Goal: Navigation & Orientation: Understand site structure

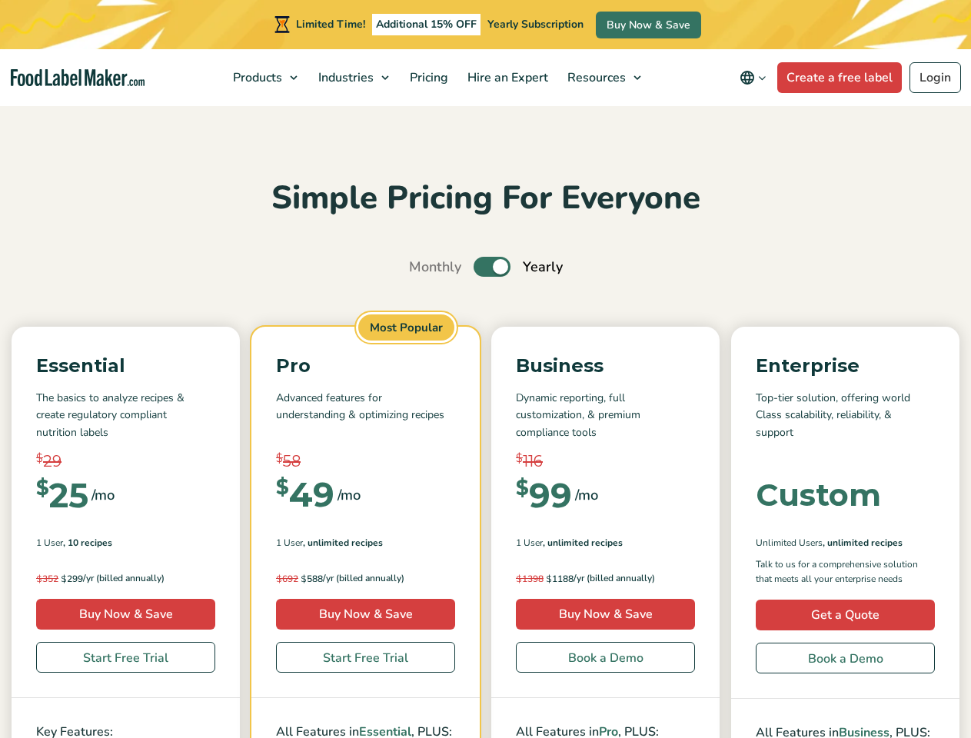
click at [485, 420] on div "Essential The basics to analyze recipes & create regulatory compliant nutrition…" at bounding box center [485, 706] width 947 height 758
click at [267, 78] on span "Products" at bounding box center [255, 77] width 55 height 17
click at [355, 78] on span "Industries" at bounding box center [344, 77] width 61 height 17
click at [605, 78] on span "Resources" at bounding box center [594, 77] width 65 height 17
click at [755, 78] on icon "Change language" at bounding box center [747, 77] width 18 height 18
